Goal: Obtain resource: Download file/media

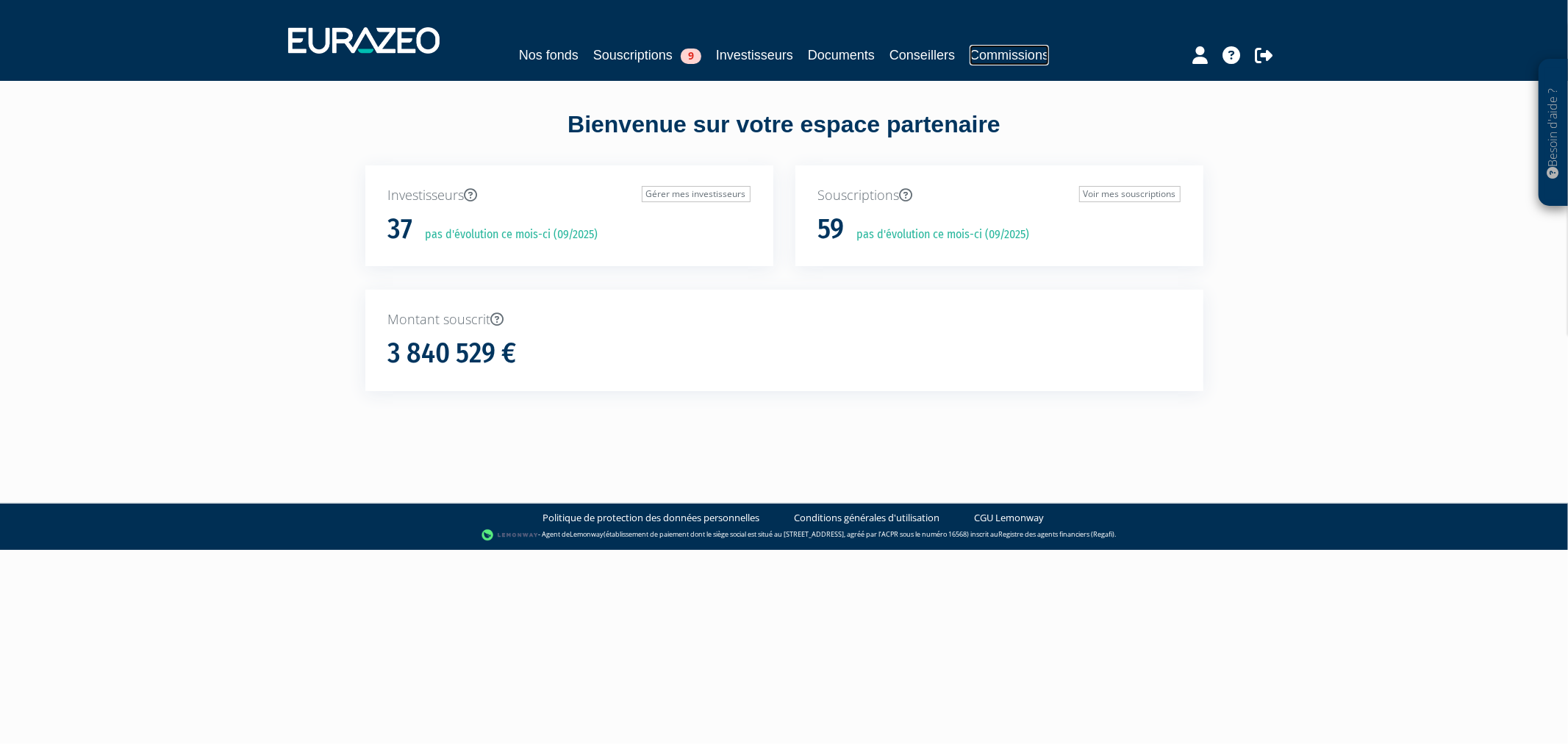
click at [1025, 55] on link "Commissions" at bounding box center [1009, 54] width 79 height 21
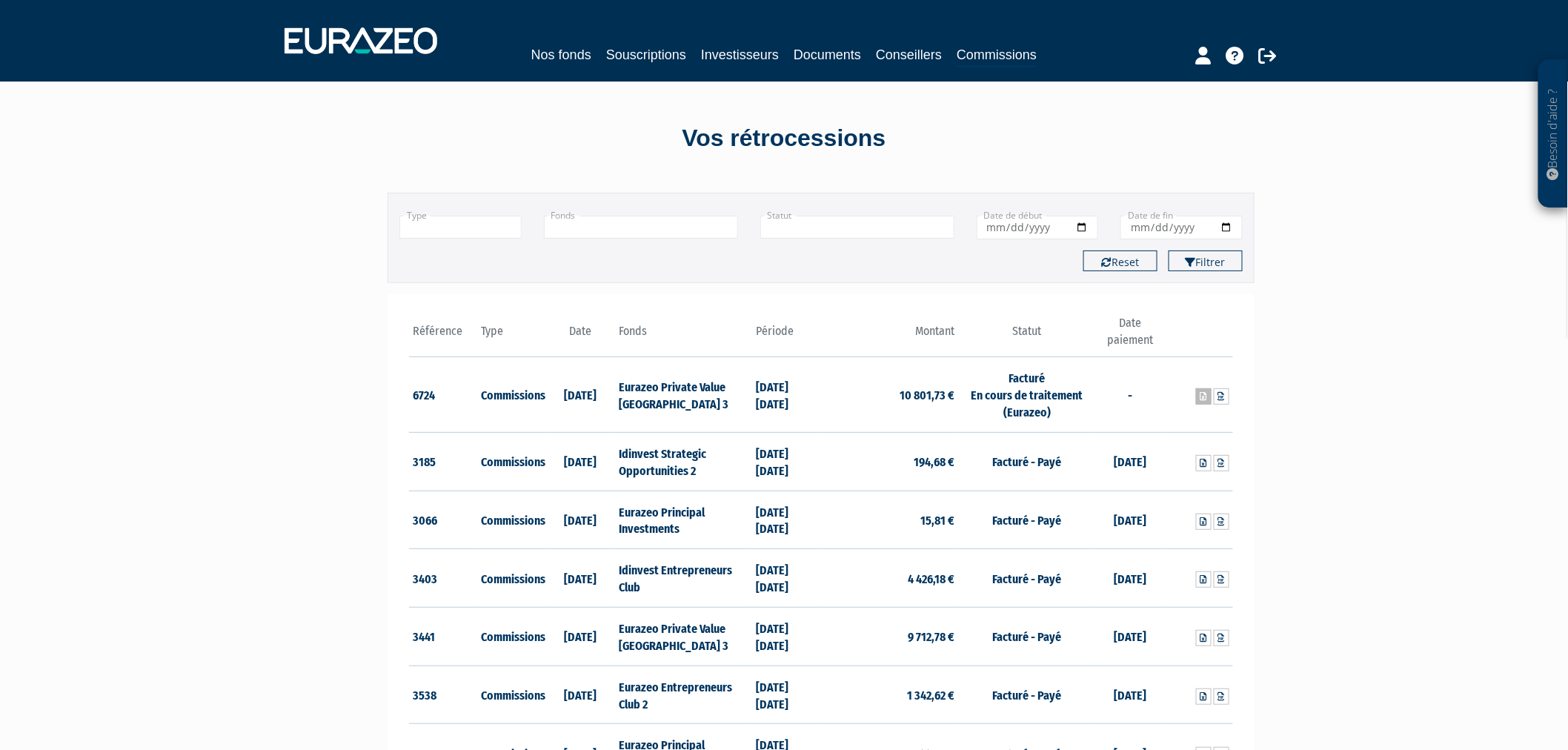
click at [1205, 392] on icon at bounding box center [1204, 396] width 7 height 9
click at [635, 50] on link "Souscriptions" at bounding box center [646, 55] width 80 height 21
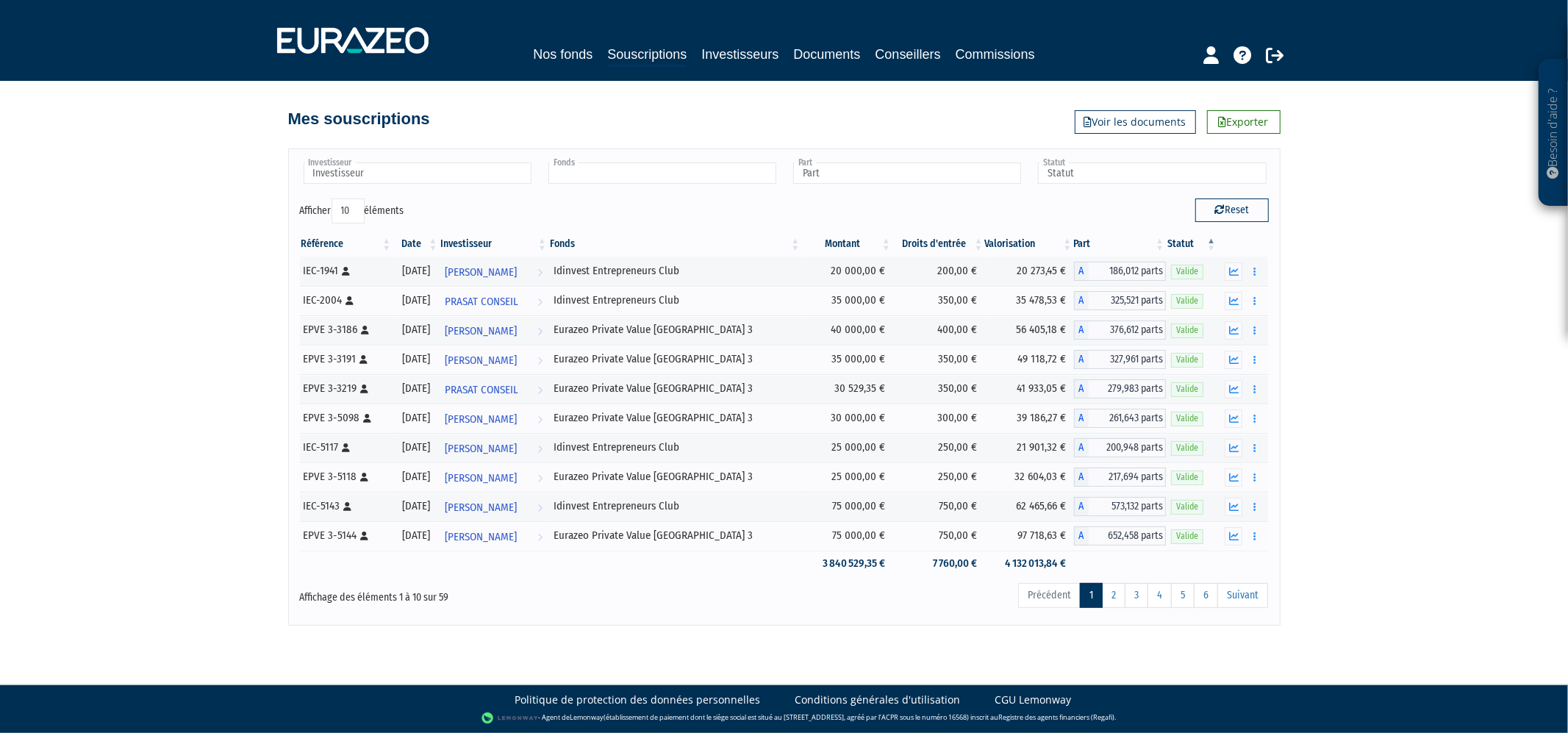
click at [587, 177] on input "text" at bounding box center [662, 174] width 228 height 22
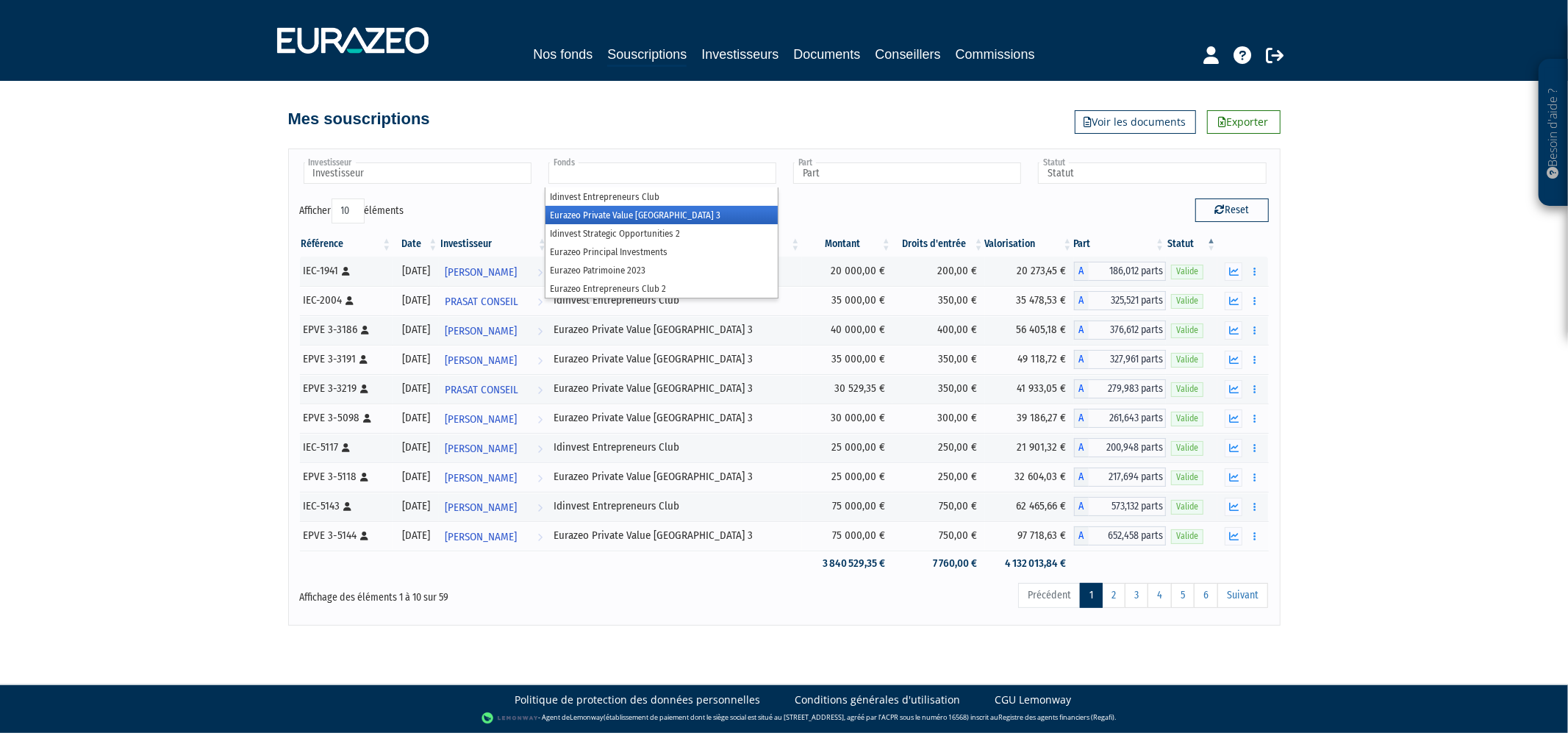
click at [589, 214] on li "Eurazeo Private Value Europe 3" at bounding box center [661, 215] width 232 height 19
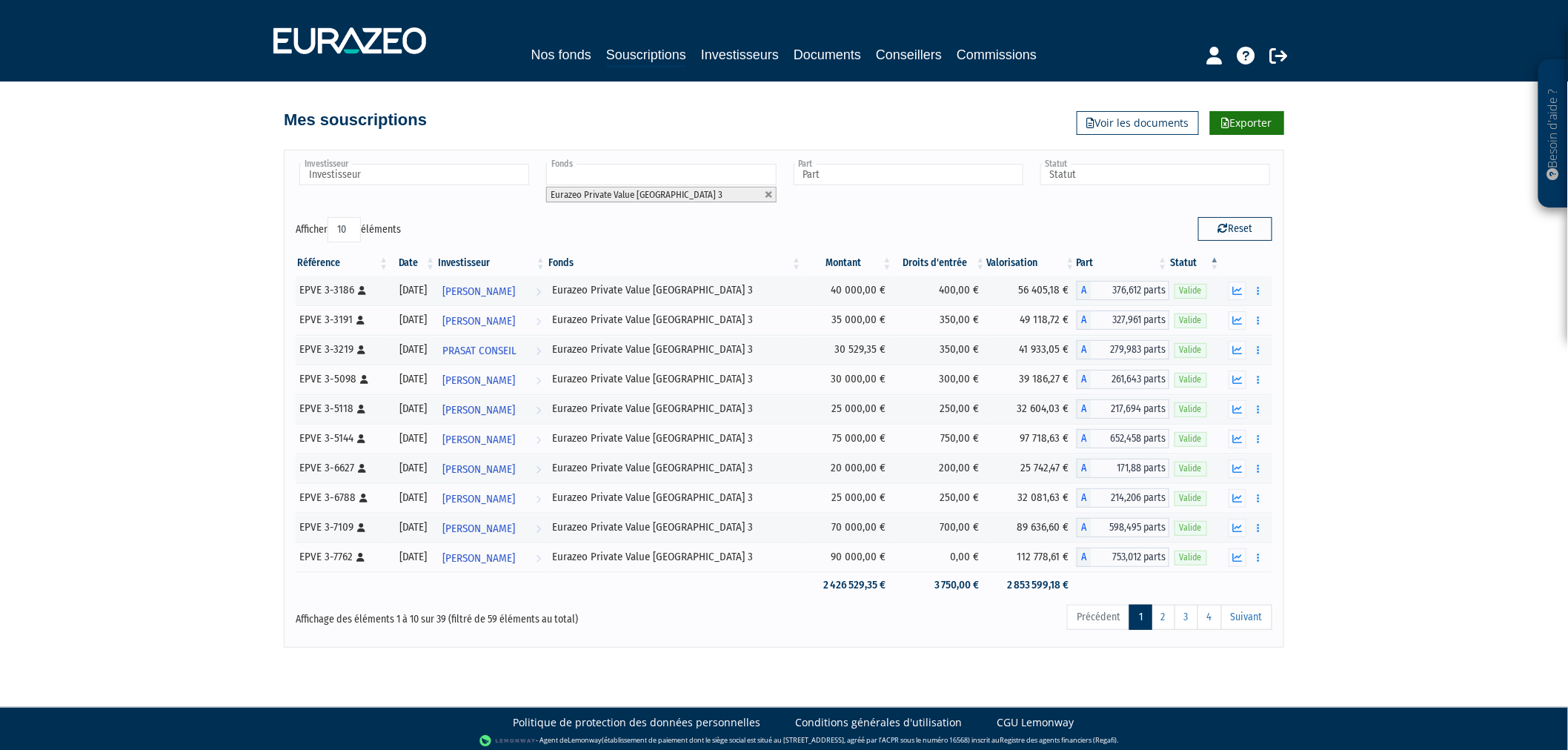
click at [1239, 123] on link "Exporter" at bounding box center [1248, 123] width 75 height 24
